Goal: Transaction & Acquisition: Purchase product/service

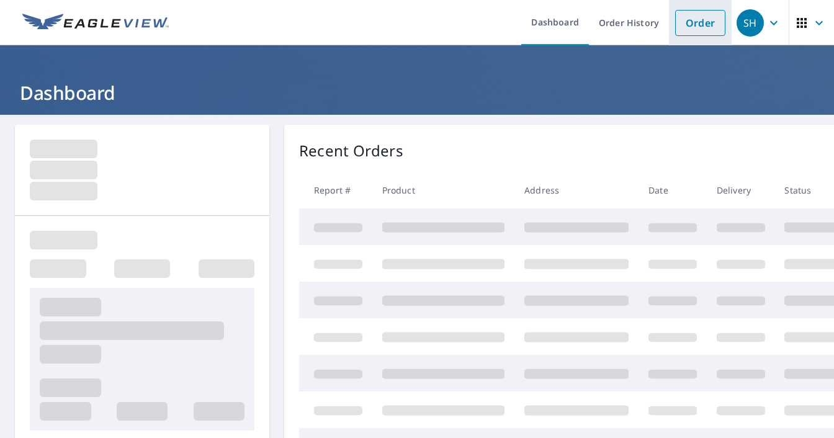
click at [701, 24] on link "Order" at bounding box center [700, 23] width 50 height 26
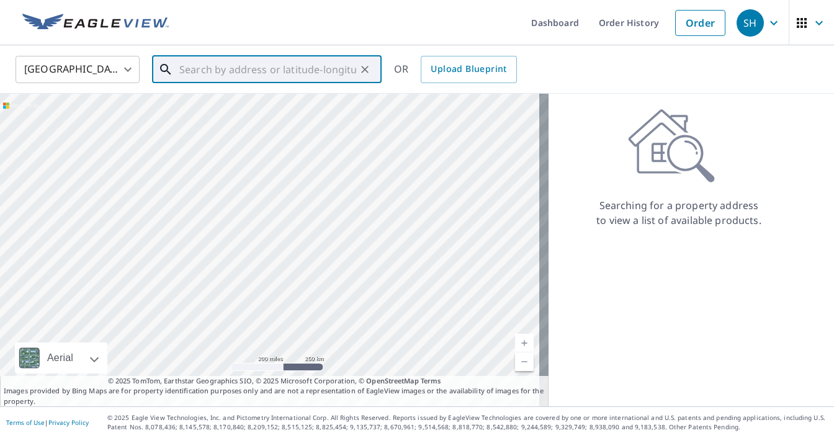
click at [248, 74] on input "text" at bounding box center [267, 69] width 177 height 35
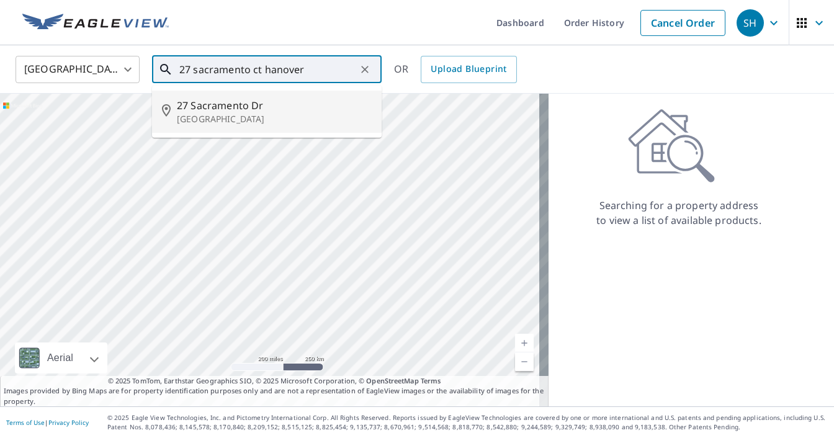
click at [221, 72] on input "27 sacramento ct hanover" at bounding box center [267, 69] width 177 height 35
click at [225, 118] on p "[GEOGRAPHIC_DATA], [GEOGRAPHIC_DATA] 17331" at bounding box center [274, 125] width 195 height 25
type input "[STREET_ADDRESS]"
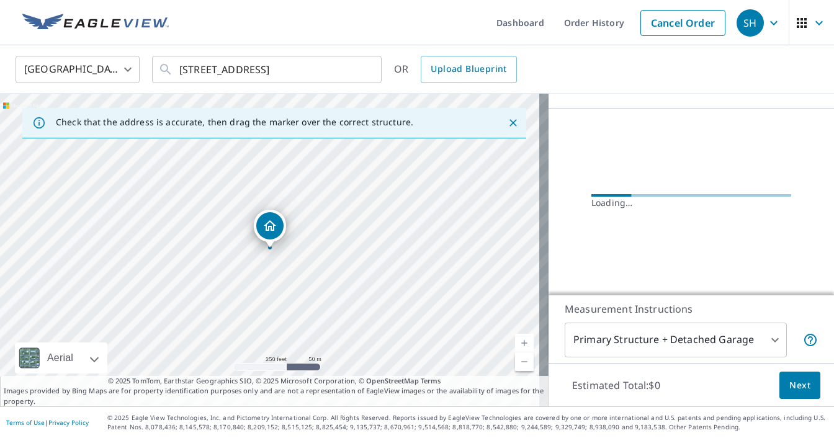
scroll to position [88, 0]
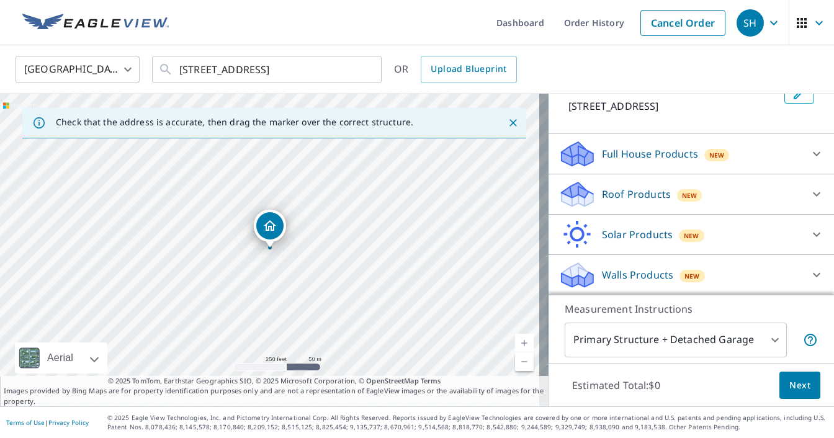
click at [813, 194] on icon at bounding box center [816, 194] width 7 height 4
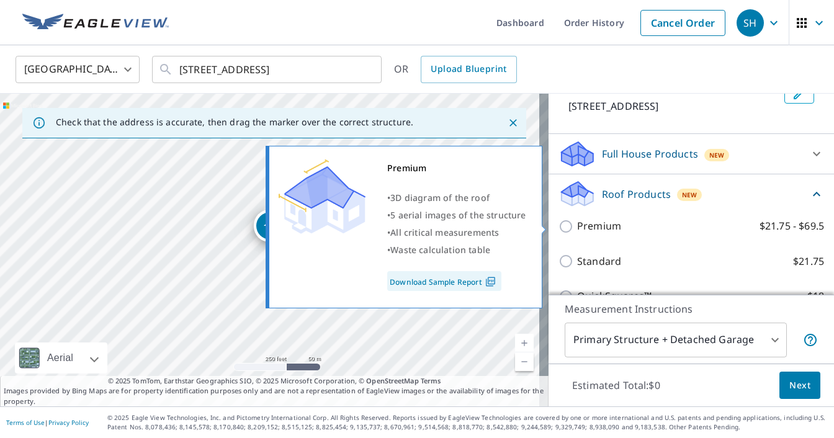
click at [559, 230] on input "Premium $21.75 - $69.5" at bounding box center [568, 226] width 19 height 15
checkbox input "true"
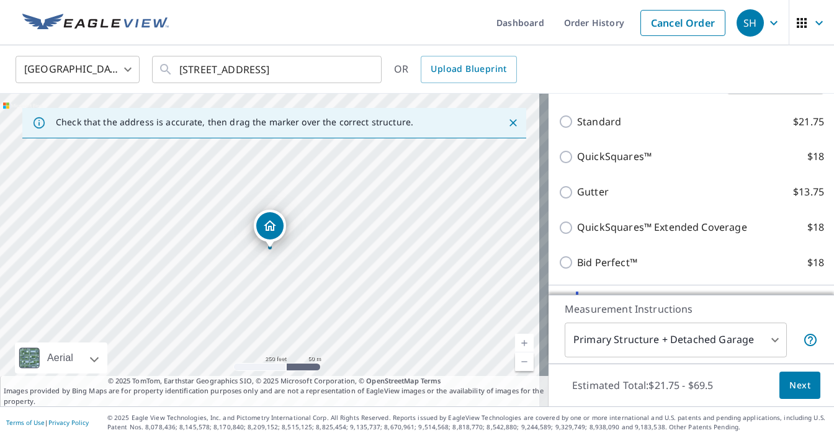
scroll to position [344, 0]
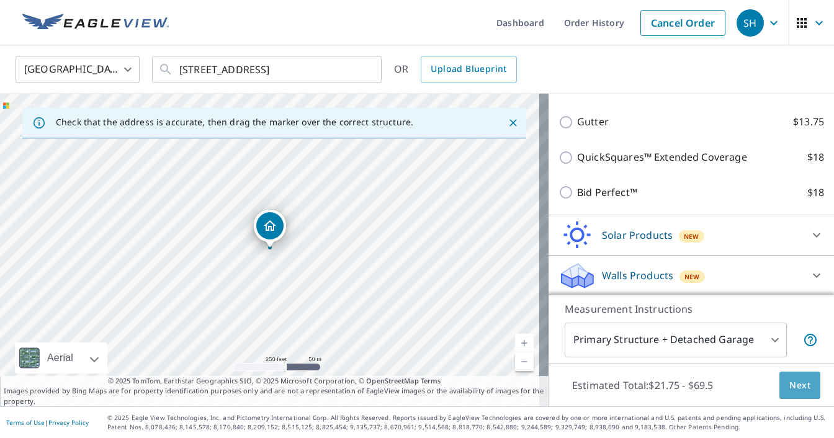
click at [792, 385] on span "Next" at bounding box center [799, 386] width 21 height 16
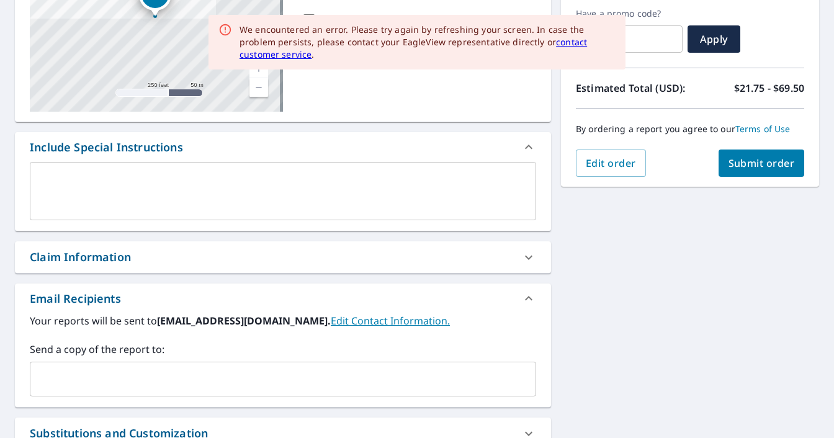
scroll to position [248, 0]
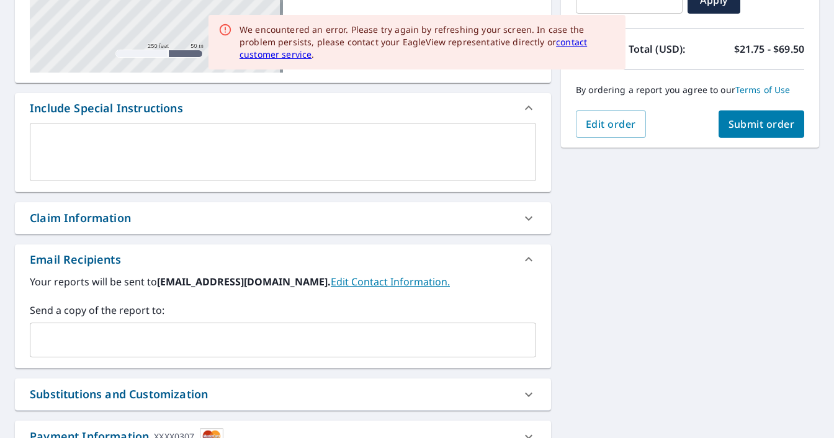
click at [87, 223] on div "Claim Information" at bounding box center [80, 218] width 101 height 17
checkbox input "true"
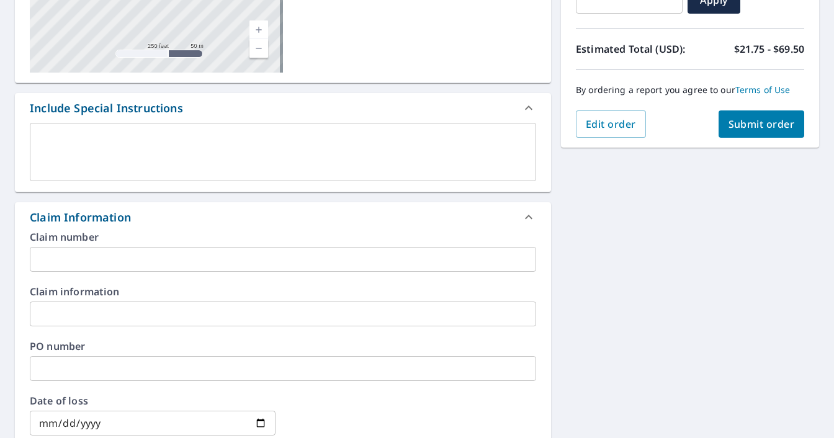
click at [71, 259] on input "text" at bounding box center [283, 259] width 506 height 25
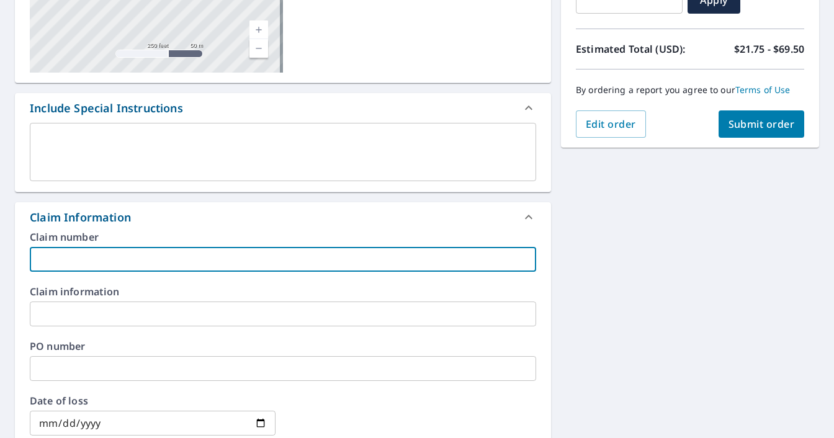
type input "2"
checkbox input "true"
type input "20"
checkbox input "true"
type input "206"
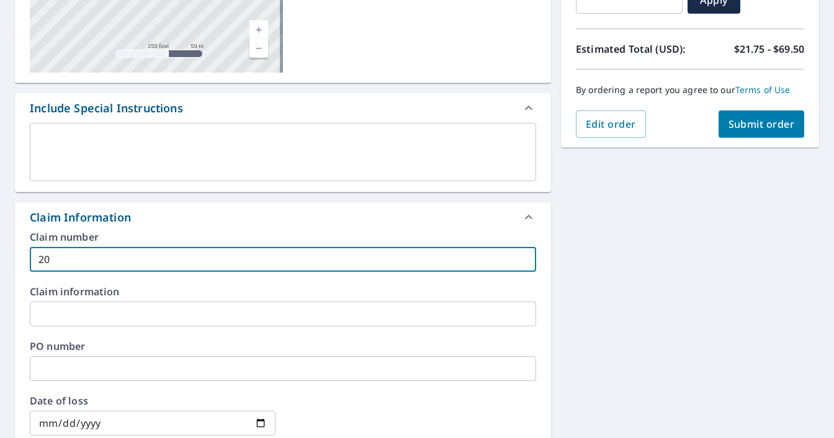
checkbox input "true"
type input "2061"
checkbox input "true"
type input "20619"
checkbox input "true"
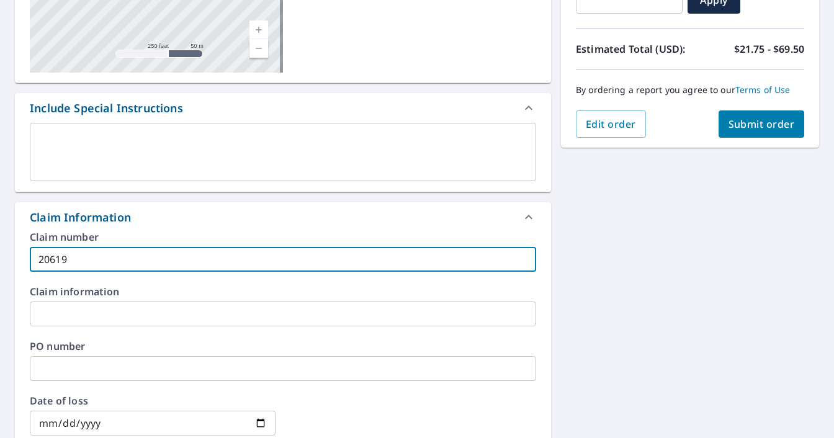
type input "206190"
checkbox input "true"
type input "2061905"
checkbox input "true"
type input "20619052"
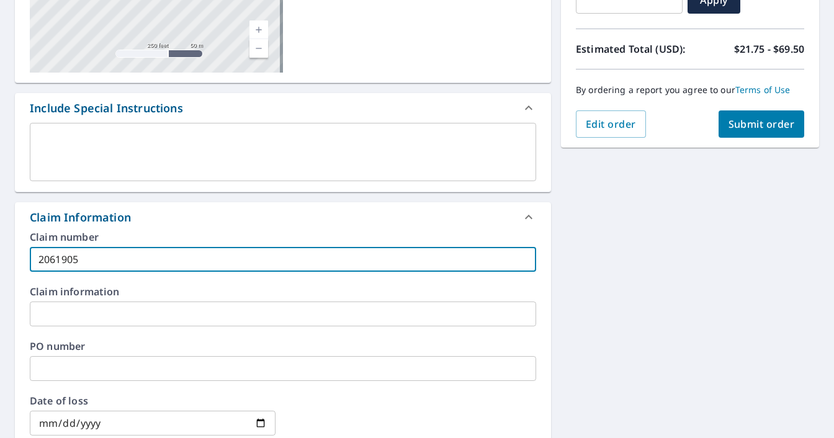
checkbox input "true"
type input "20619052"
click at [755, 124] on span "Submit order" at bounding box center [762, 124] width 66 height 14
checkbox input "true"
